Goal: Task Accomplishment & Management: Manage account settings

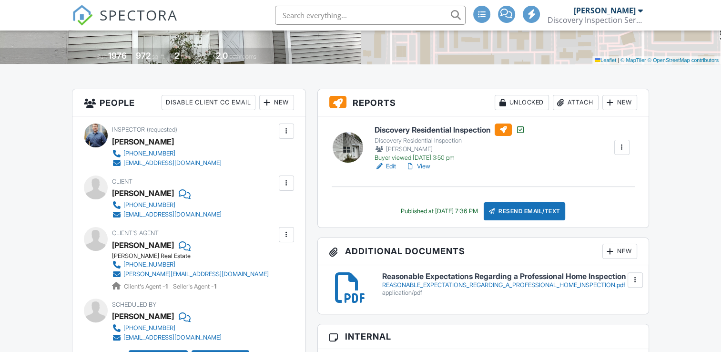
click at [567, 104] on div "Attach" at bounding box center [576, 102] width 46 height 15
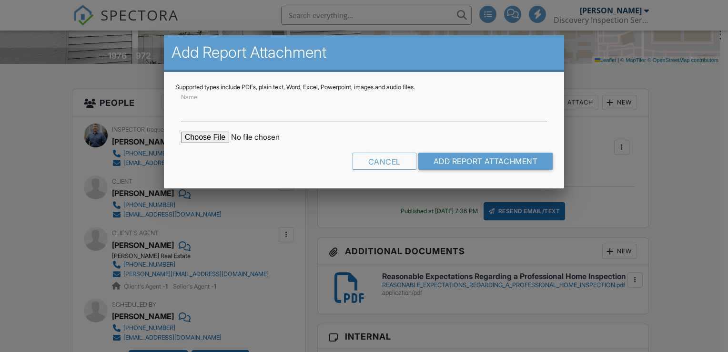
click at [212, 141] on input "file" at bounding box center [262, 137] width 162 height 11
type input "C:\fakepath\DSCVRYK-1880328.pdf"
click at [468, 158] on input "Add Report Attachment" at bounding box center [485, 161] width 135 height 17
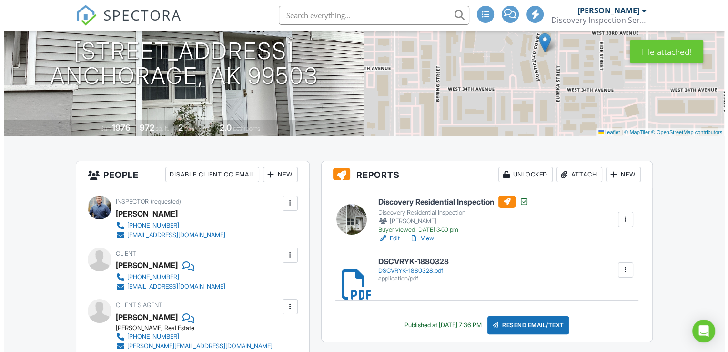
scroll to position [143, 0]
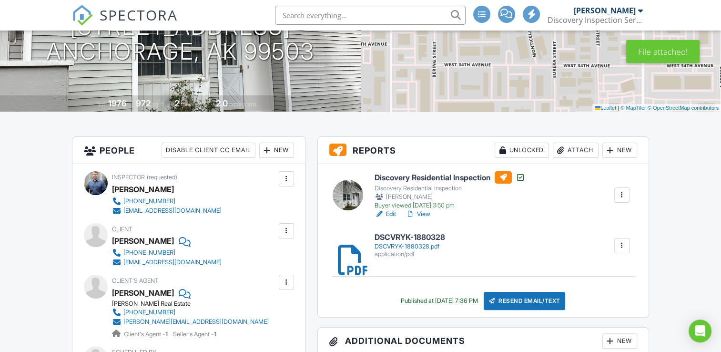
click at [572, 150] on div "Attach" at bounding box center [576, 150] width 46 height 15
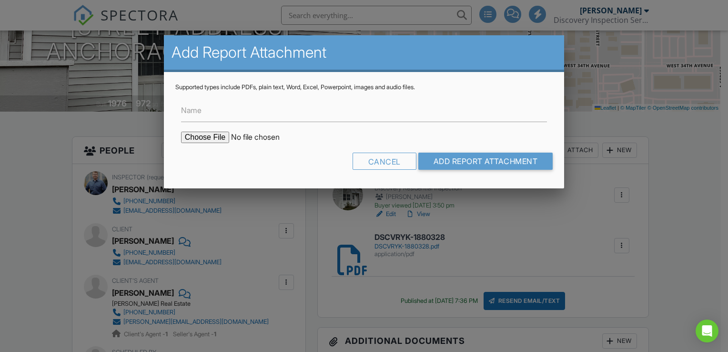
click at [205, 138] on input "file" at bounding box center [262, 137] width 162 height 11
type input "C:\fakepath\0251455.pdf"
click at [452, 161] on input "Add Report Attachment" at bounding box center [485, 161] width 135 height 17
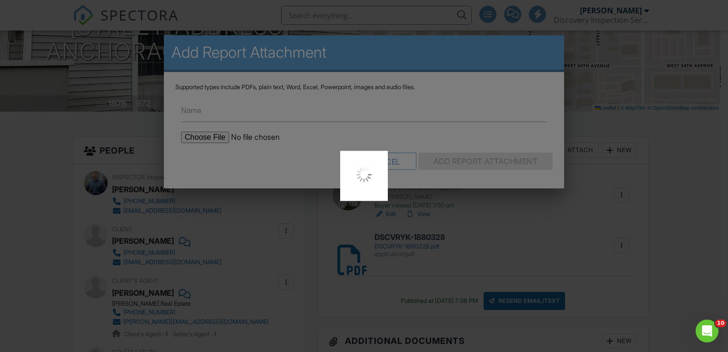
scroll to position [0, 0]
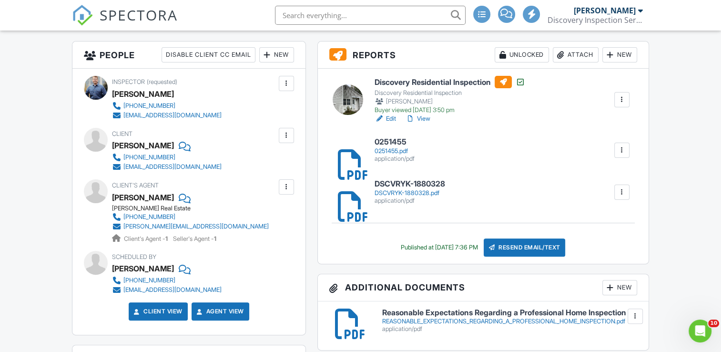
click at [536, 250] on div "Resend Email/Text" at bounding box center [525, 247] width 82 height 18
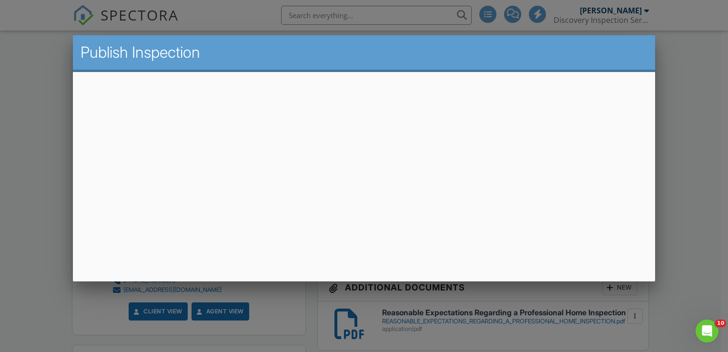
click at [8, 66] on div at bounding box center [364, 172] width 728 height 440
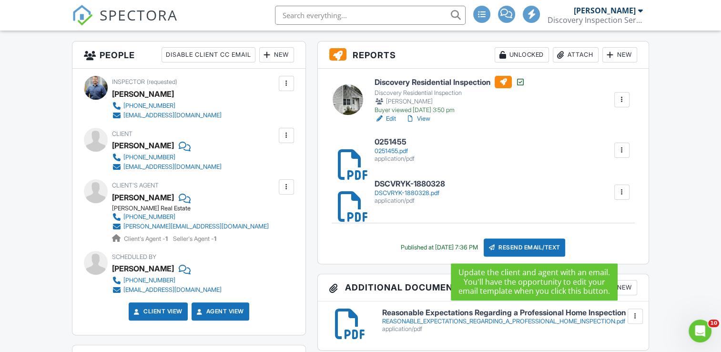
click at [519, 251] on div "Resend Email/Text" at bounding box center [525, 247] width 82 height 18
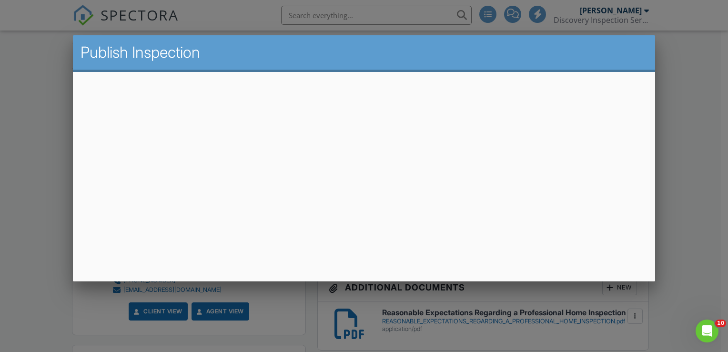
drag, startPoint x: 29, startPoint y: 106, endPoint x: 31, endPoint y: 31, distance: 74.4
click at [29, 104] on div at bounding box center [364, 172] width 728 height 440
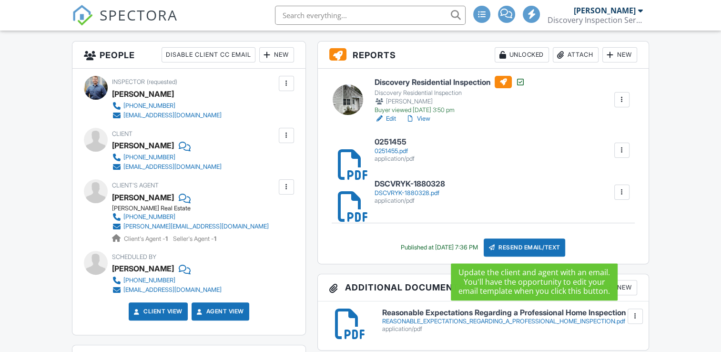
click at [524, 247] on div "Resend Email/Text" at bounding box center [525, 247] width 82 height 18
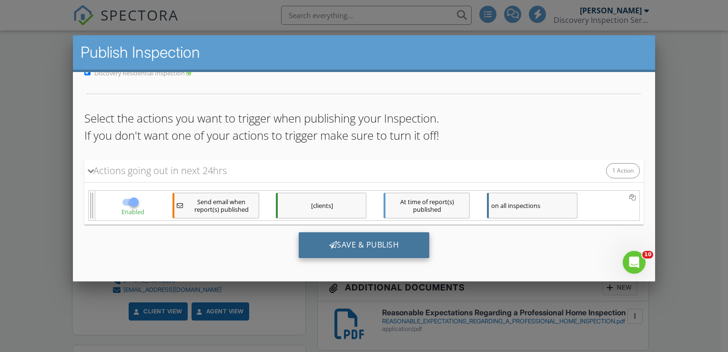
click at [348, 251] on div "Save & Publish" at bounding box center [363, 245] width 131 height 26
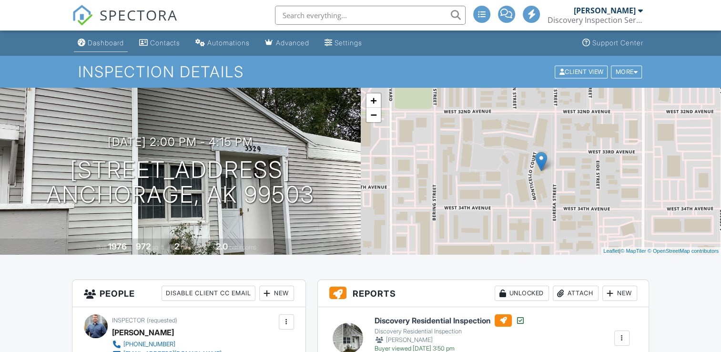
click at [106, 43] on div "Dashboard" at bounding box center [106, 43] width 36 height 8
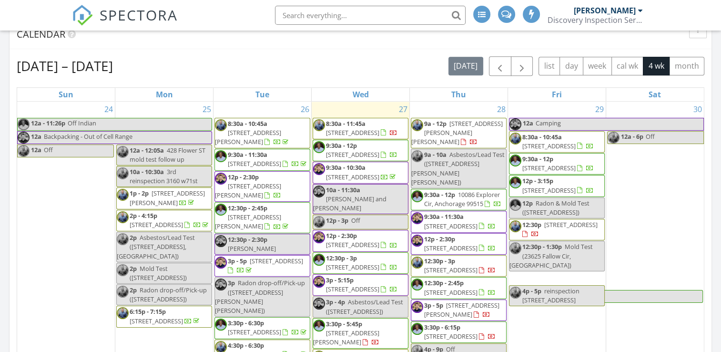
scroll to position [572, 0]
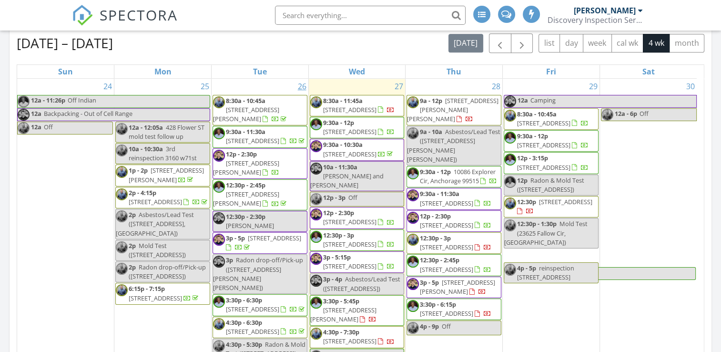
click at [182, 206] on span "3329 Monticello Ct, Anchorage 99503" at bounding box center [155, 201] width 53 height 9
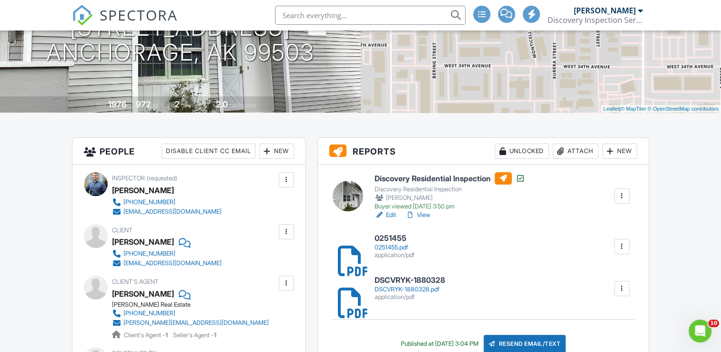
scroll to position [143, 0]
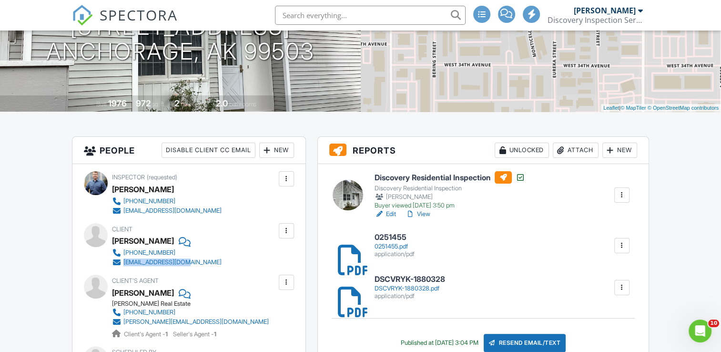
drag, startPoint x: 210, startPoint y: 262, endPoint x: 123, endPoint y: 265, distance: 87.2
click at [123, 265] on div "Client Celine Meliton 907-317-7172 cnmeliton@gmail.com" at bounding box center [189, 245] width 155 height 44
copy div "cnmeliton@gmail.com"
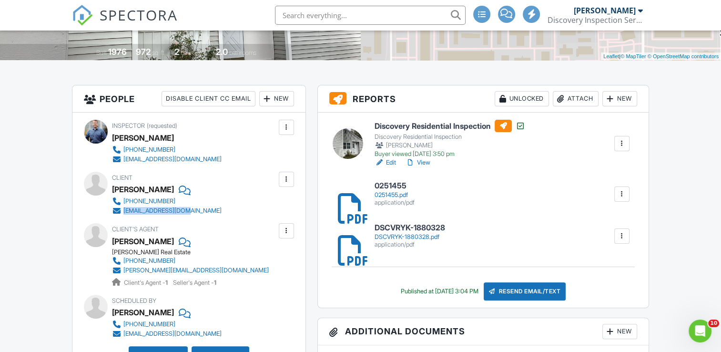
scroll to position [238, 0]
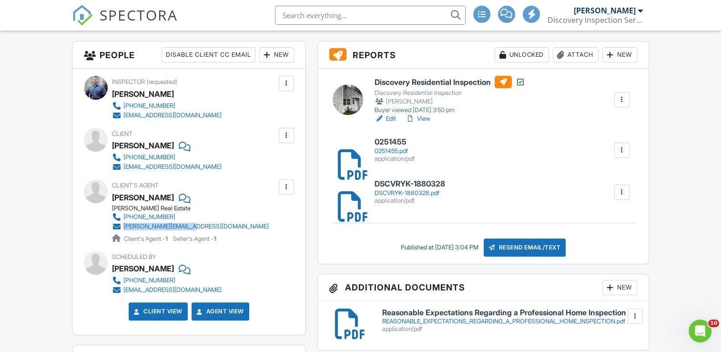
drag, startPoint x: 244, startPoint y: 226, endPoint x: 124, endPoint y: 228, distance: 120.1
click at [124, 228] on div "Client's Agent Elena Cedano Jack White Real Estate 907-230-2508 elena@cedanohom…" at bounding box center [213, 211] width 203 height 64
copy div "elena@cedanohomes.com"
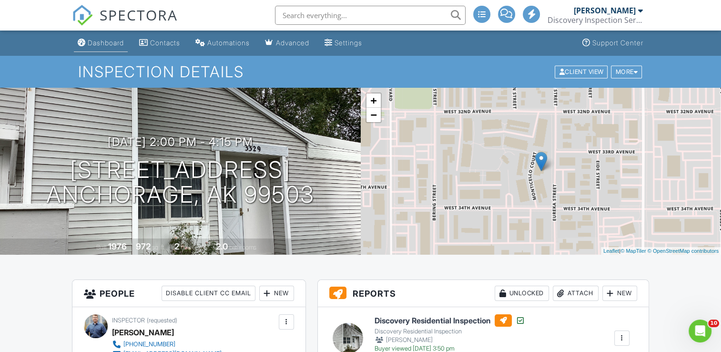
click at [115, 44] on div "Dashboard" at bounding box center [106, 43] width 36 height 8
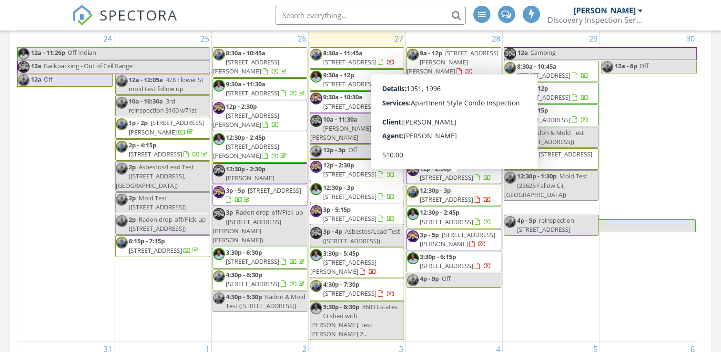
scroll to position [572, 0]
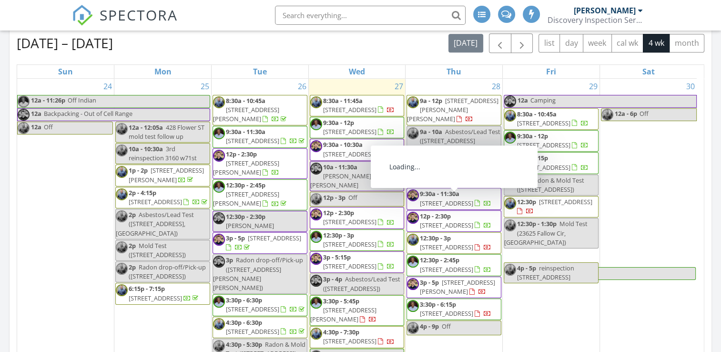
click at [443, 243] on span "240 Taos Rd D1, Anchorage 99587" at bounding box center [446, 247] width 53 height 9
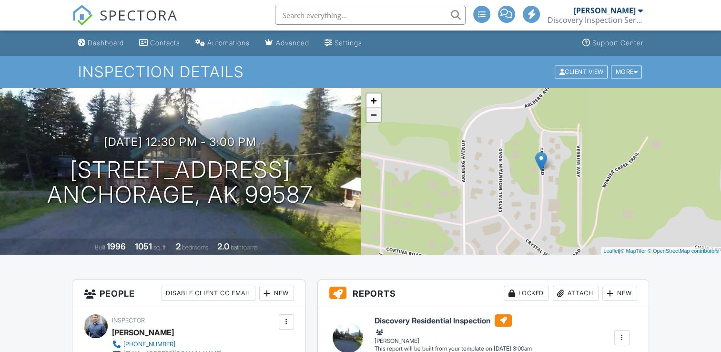
click at [374, 115] on link "−" at bounding box center [373, 115] width 14 height 14
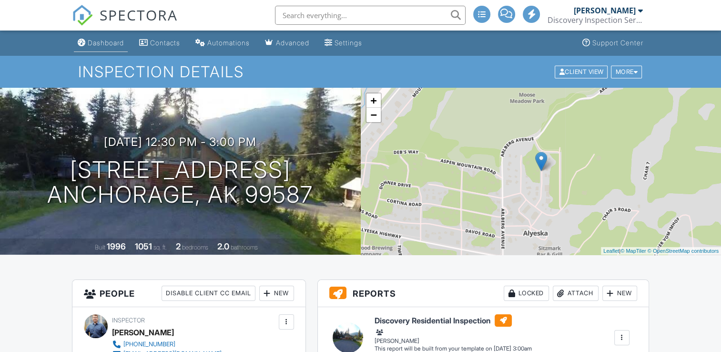
click at [113, 49] on link "Dashboard" at bounding box center [101, 43] width 54 height 18
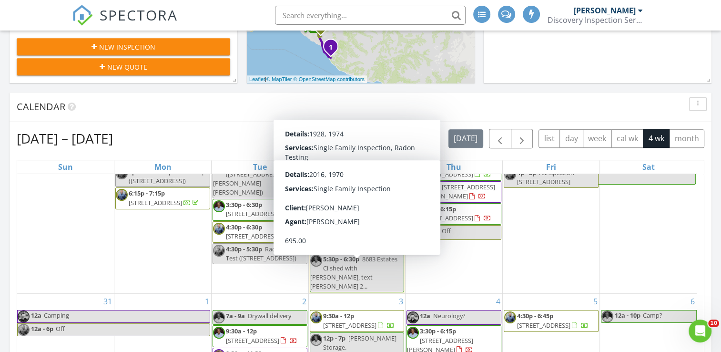
click at [361, 250] on span "12145 Rainbow Ave, Anchorage 99516" at bounding box center [349, 245] width 53 height 9
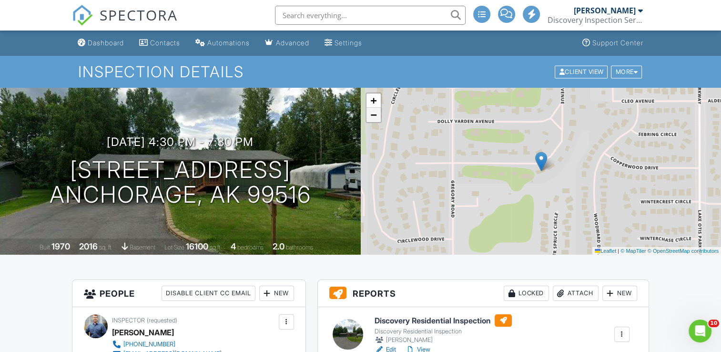
click at [372, 120] on link "−" at bounding box center [373, 115] width 14 height 14
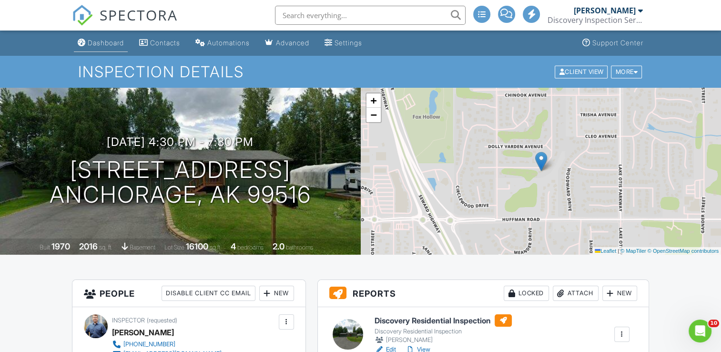
click at [98, 45] on div "Dashboard" at bounding box center [106, 43] width 36 height 8
